Goal: Information Seeking & Learning: Learn about a topic

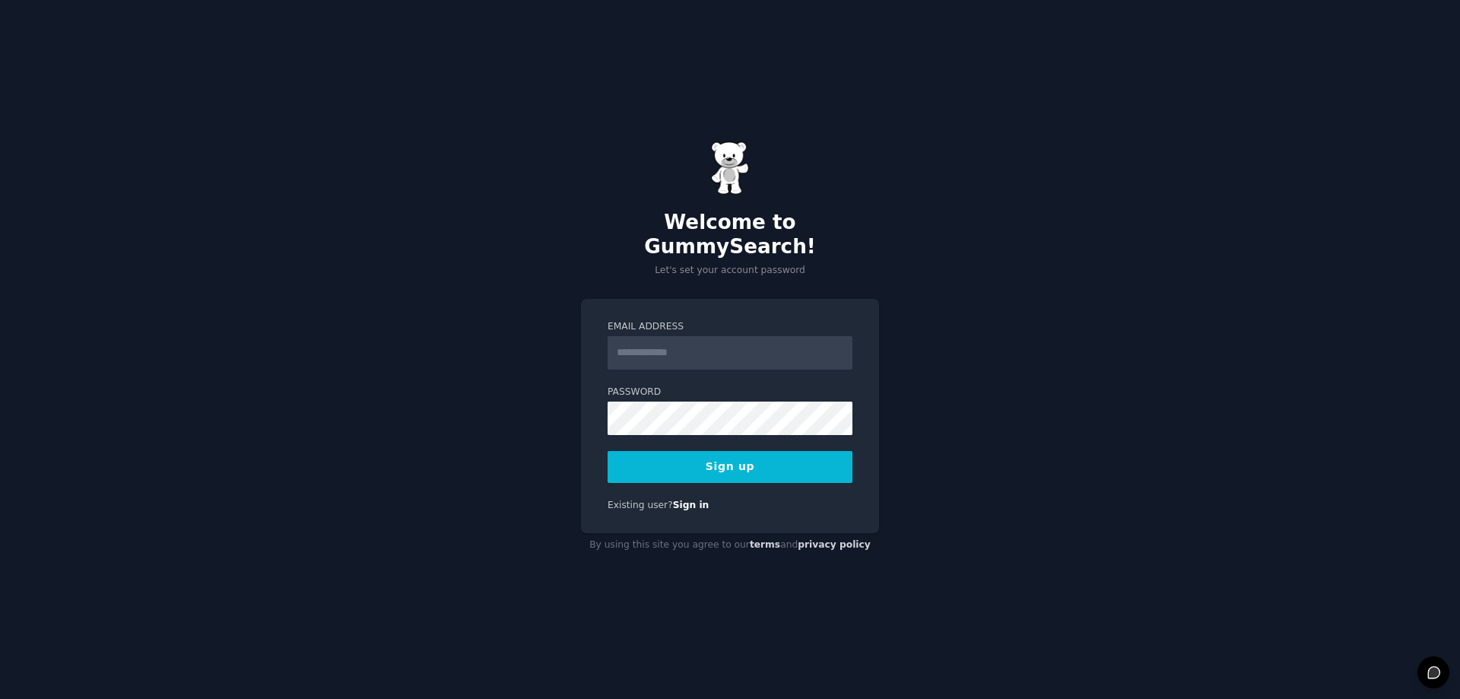
type input "**********"
click at [693, 462] on button "Sign up" at bounding box center [730, 467] width 245 height 32
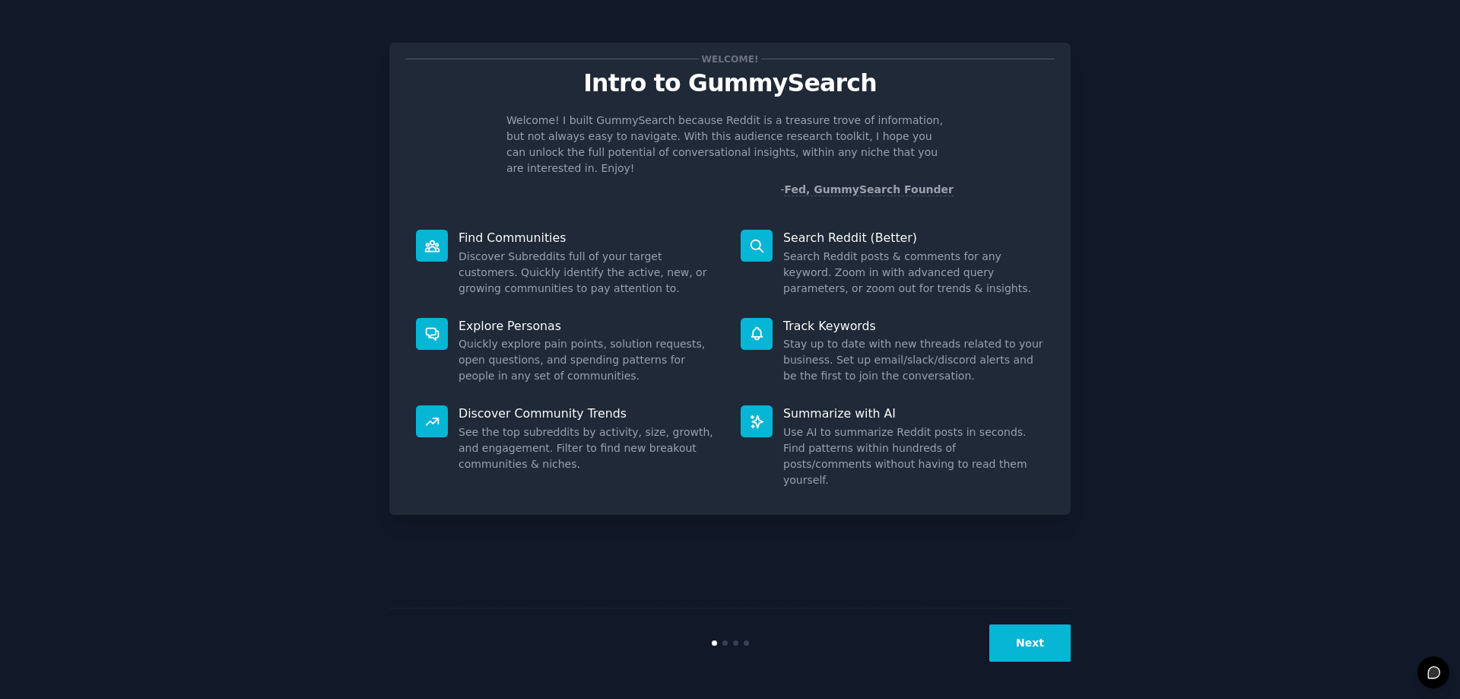
click at [1014, 655] on button "Next" at bounding box center [1030, 642] width 81 height 37
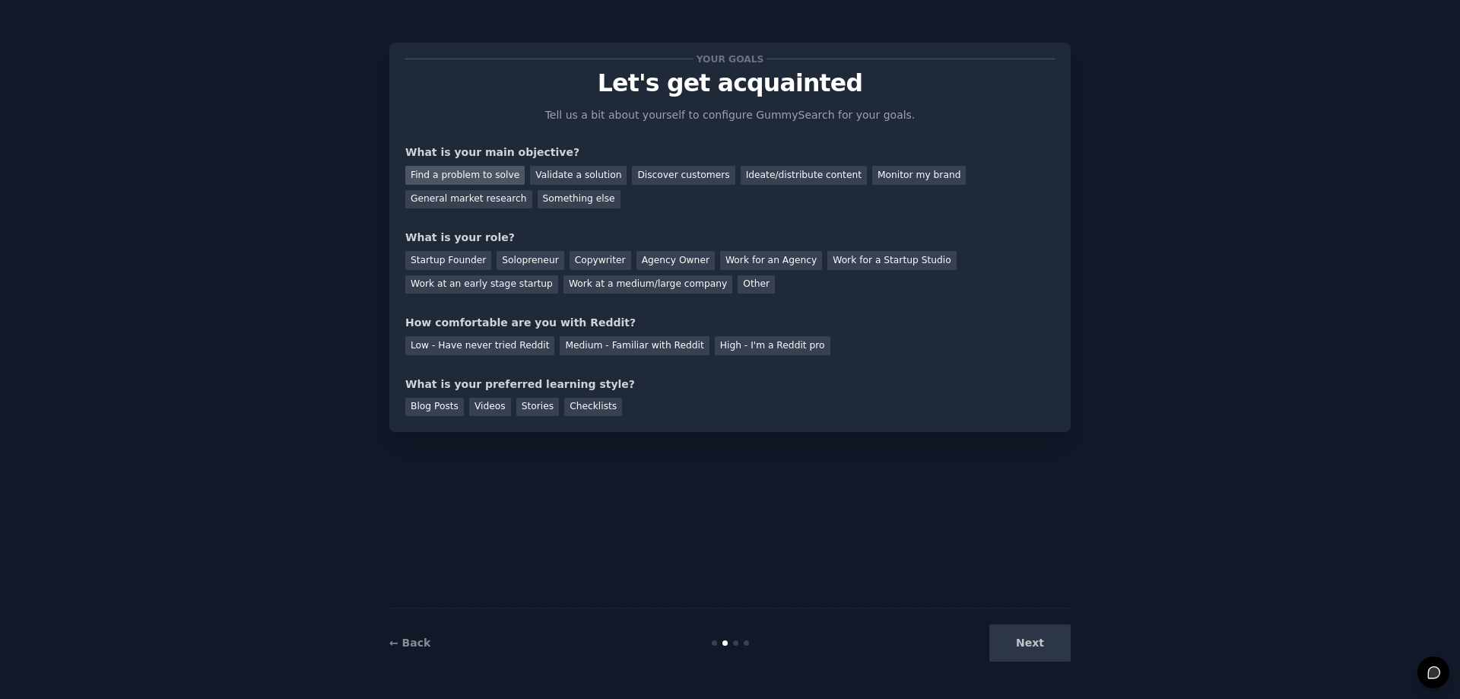
click at [421, 174] on div "Find a problem to solve" at bounding box center [464, 175] width 119 height 19
click at [530, 173] on div "Validate a solution" at bounding box center [578, 175] width 97 height 19
click at [453, 176] on div "Find a problem to solve" at bounding box center [464, 175] width 119 height 19
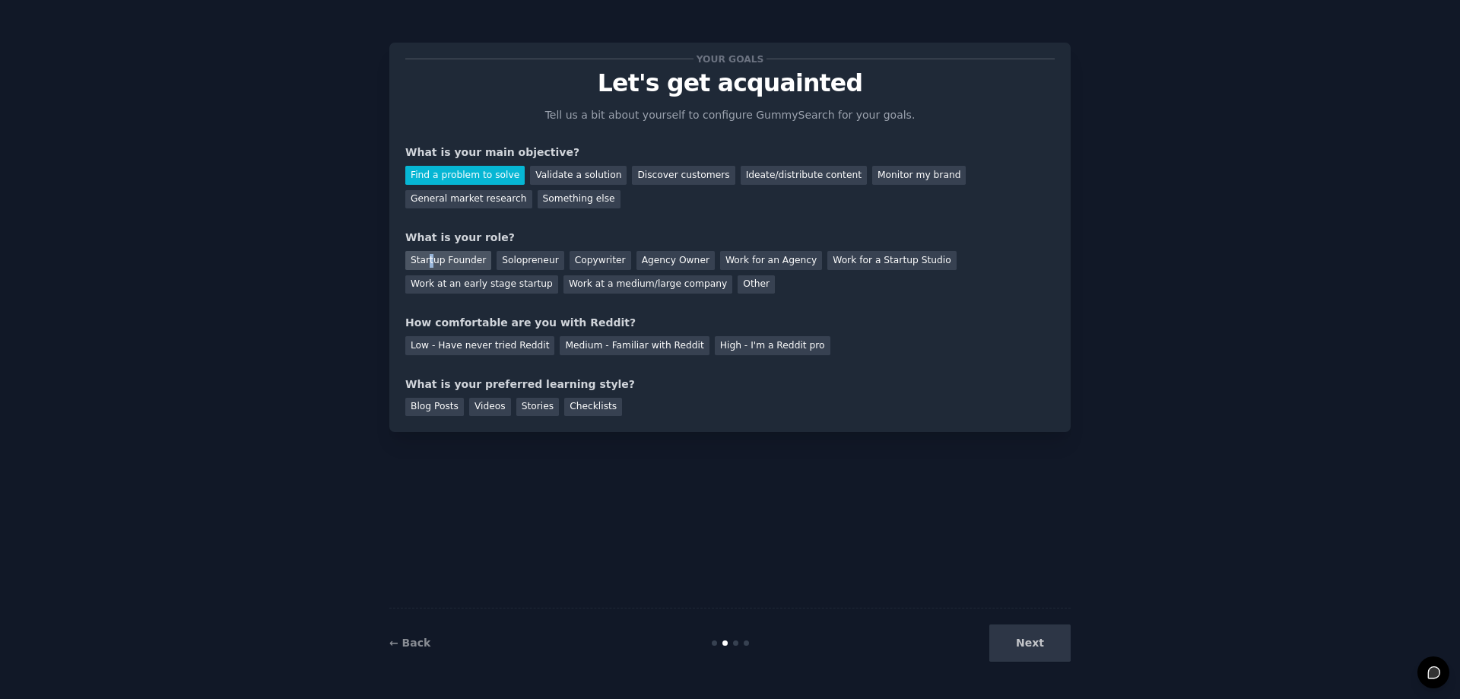
click at [427, 257] on div "Startup Founder" at bounding box center [448, 260] width 86 height 19
click at [637, 343] on div "Medium - Familiar with Reddit" at bounding box center [634, 345] width 149 height 19
click at [524, 405] on div "Stories" at bounding box center [537, 407] width 43 height 19
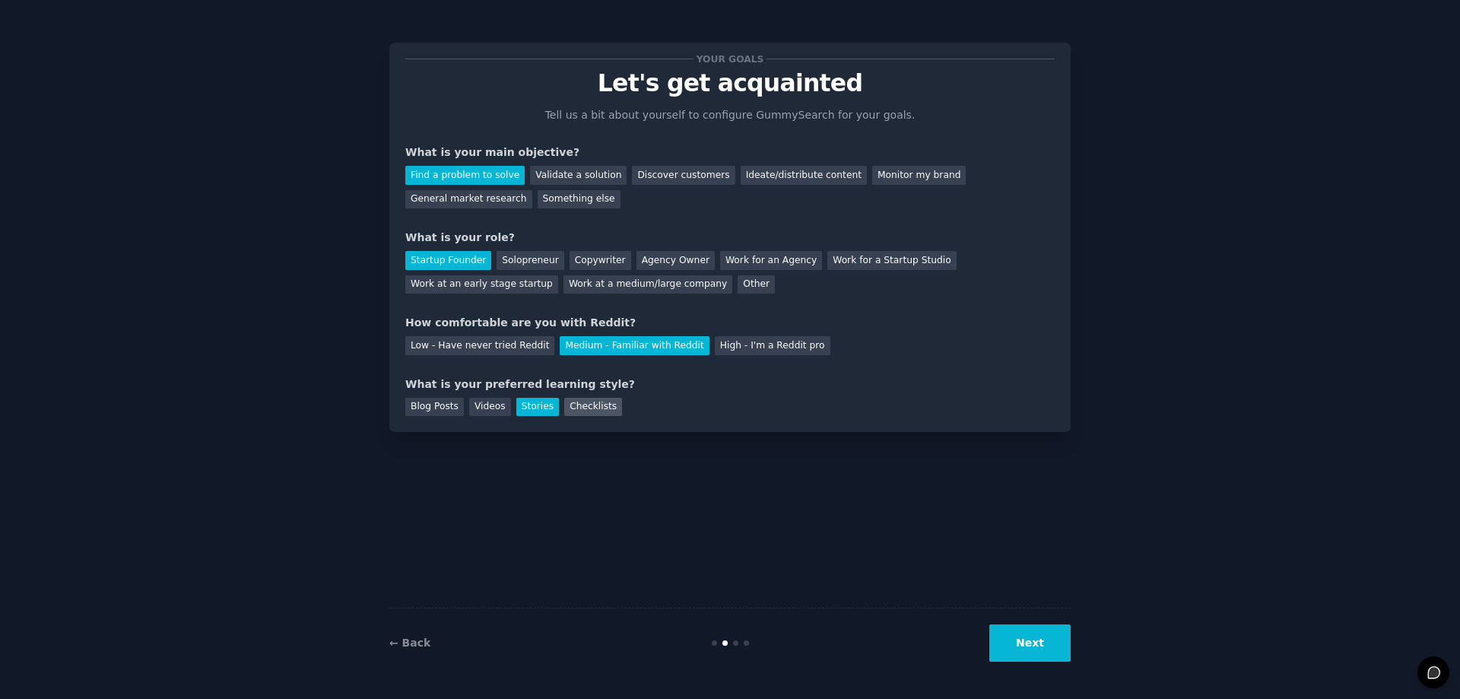
click at [595, 411] on div "Checklists" at bounding box center [593, 407] width 58 height 19
click at [1033, 635] on button "Next" at bounding box center [1030, 642] width 81 height 37
click at [1033, 635] on div "Next" at bounding box center [957, 642] width 227 height 37
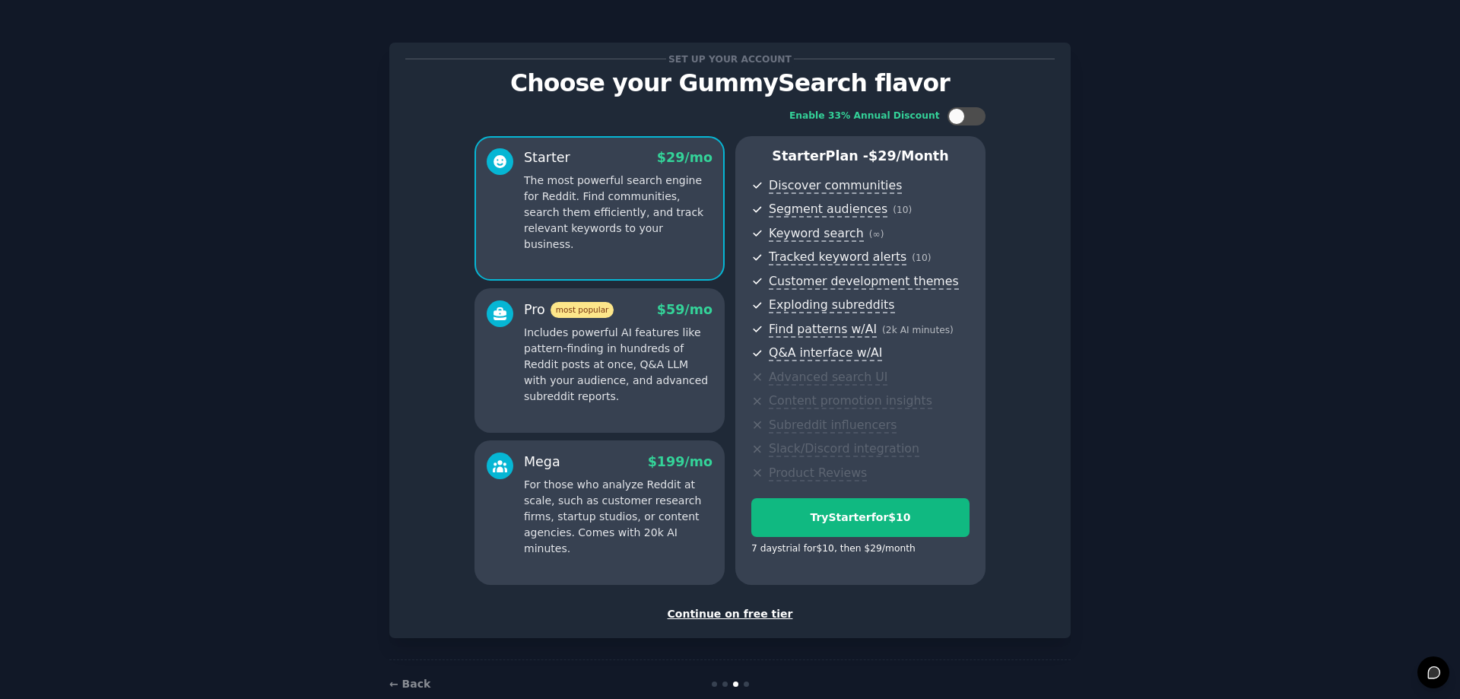
click at [686, 615] on div "Continue on free tier" at bounding box center [730, 614] width 650 height 16
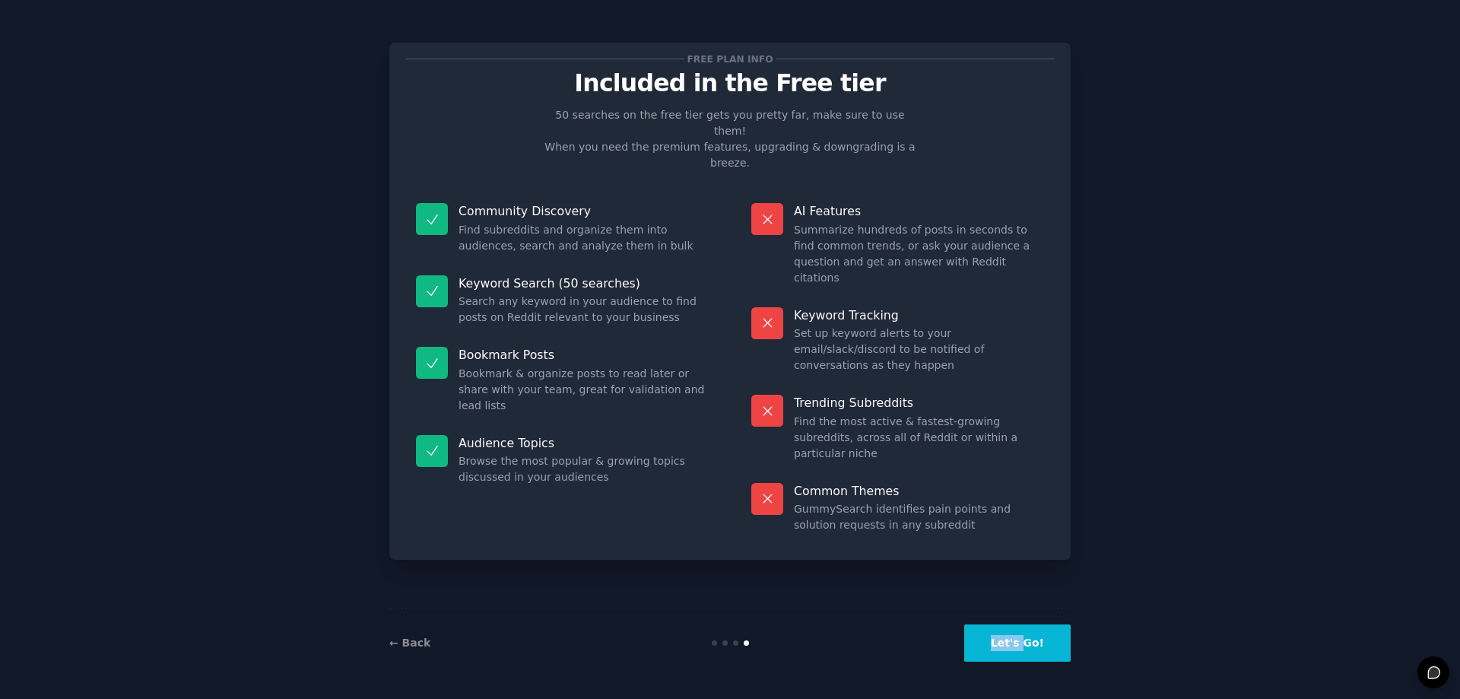
drag, startPoint x: 930, startPoint y: 624, endPoint x: 1030, endPoint y: 636, distance: 101.1
click at [1030, 636] on div "← Back Let's Go!" at bounding box center [730, 643] width 682 height 70
click at [1026, 638] on button "Let's Go!" at bounding box center [1018, 642] width 106 height 37
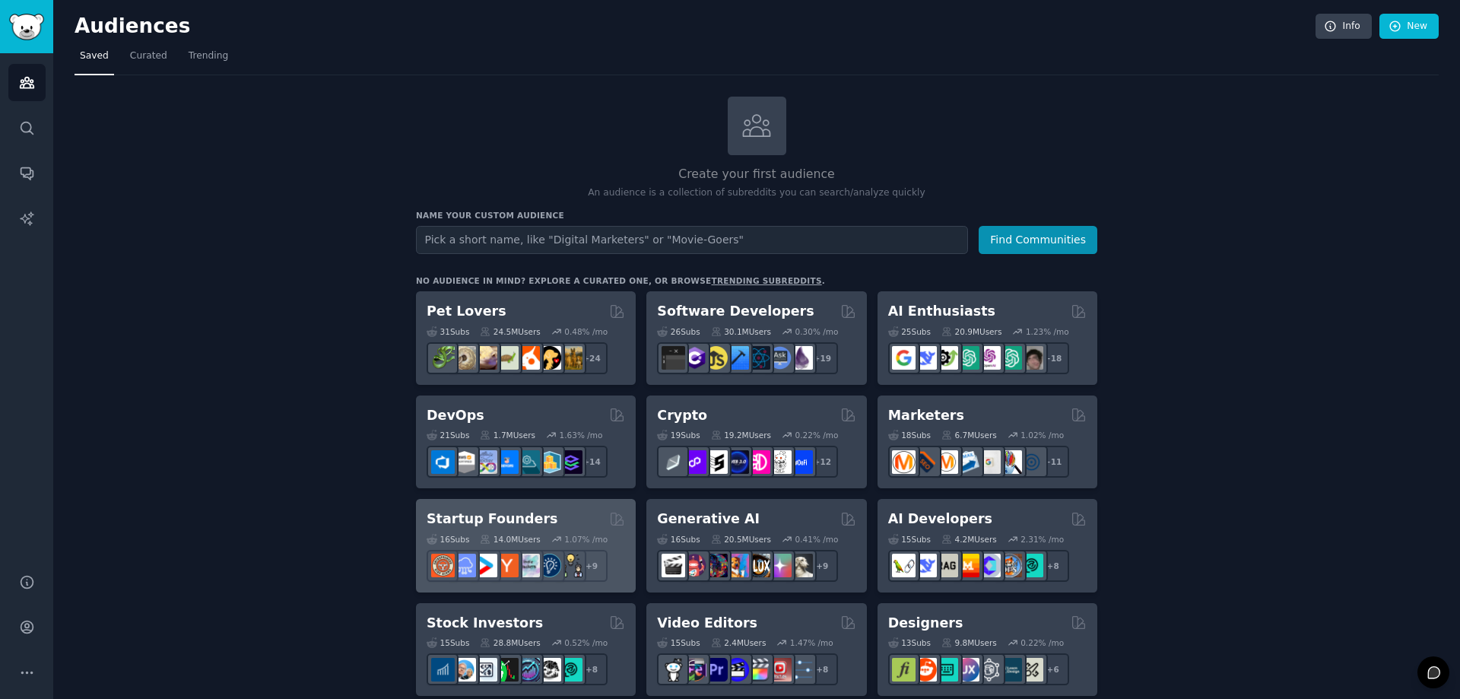
click at [458, 520] on h2 "Startup Founders" at bounding box center [492, 519] width 131 height 19
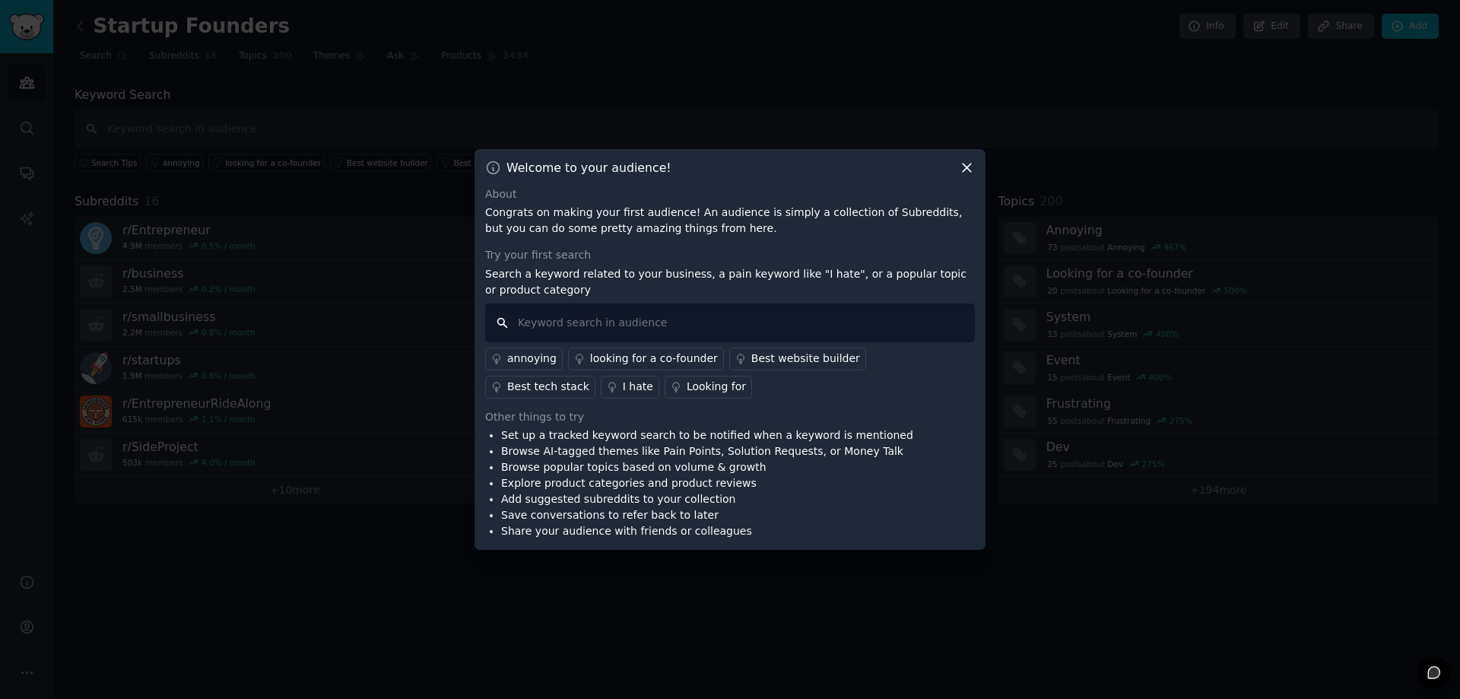
click at [612, 319] on input "text" at bounding box center [730, 322] width 490 height 39
